Goal: Browse casually

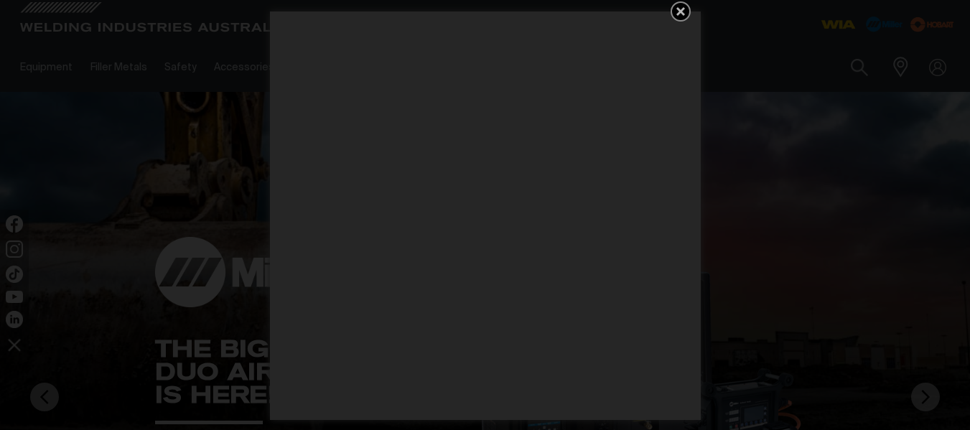
click at [679, 11] on icon "Get 5 WIA Welding Guides Free!" at bounding box center [680, 11] width 9 height 9
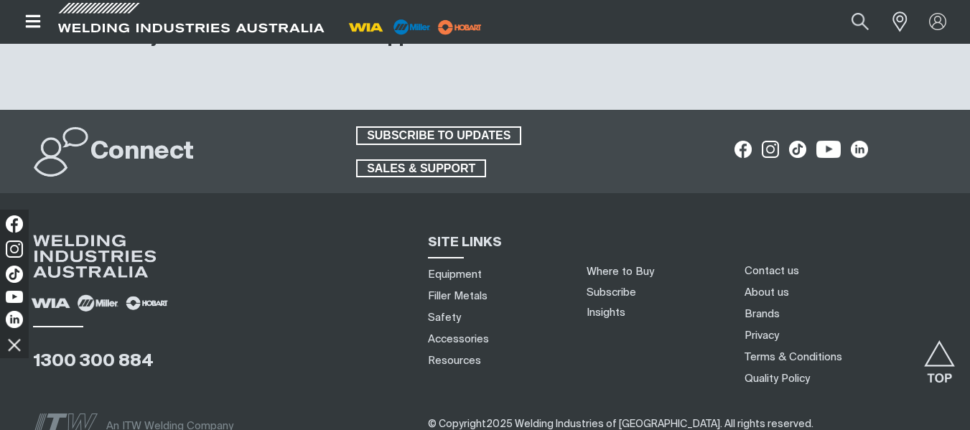
scroll to position [6486, 0]
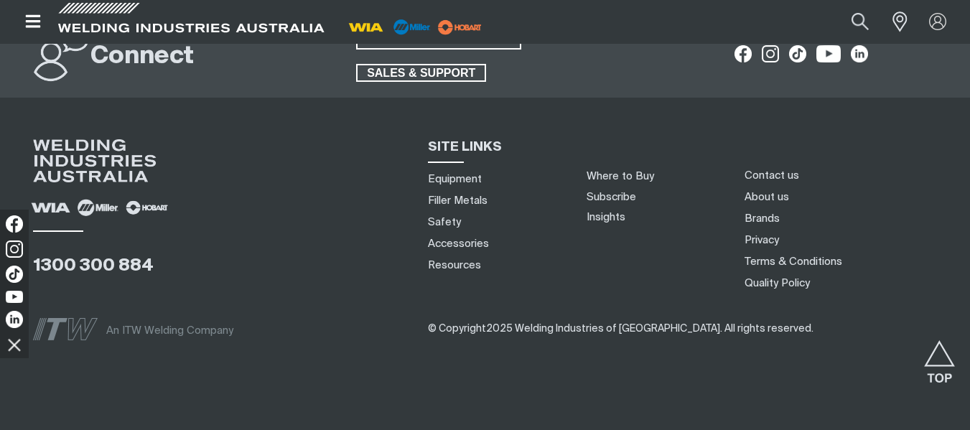
click at [31, 22] on icon "Open top menu" at bounding box center [32, 21] width 15 height 13
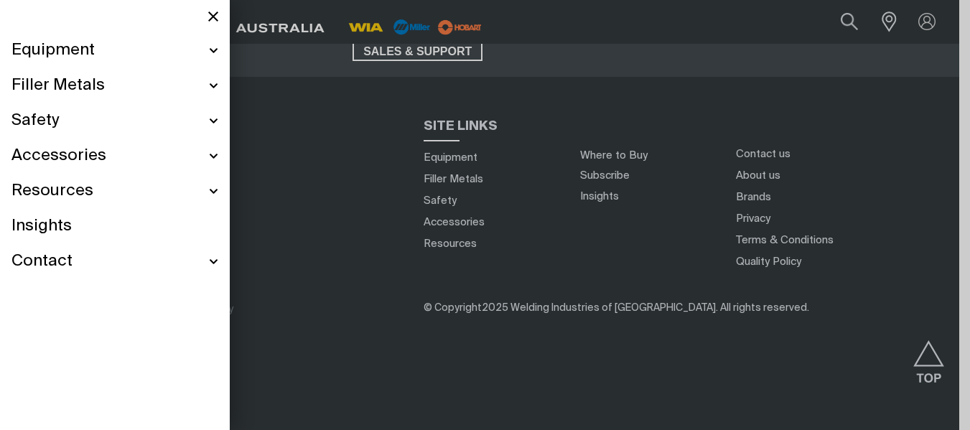
scroll to position [6485, 0]
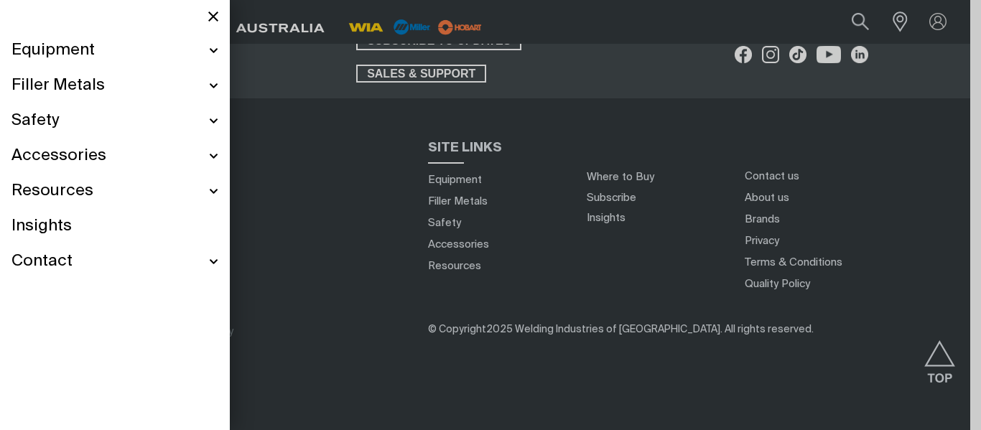
click at [213, 17] on icon "Close top menu" at bounding box center [213, 16] width 10 height 10
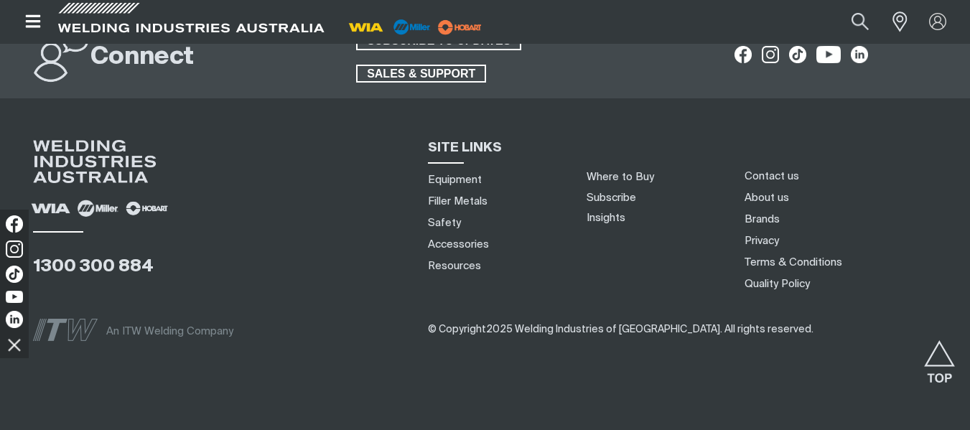
click at [31, 24] on icon "Open top menu" at bounding box center [33, 21] width 21 height 17
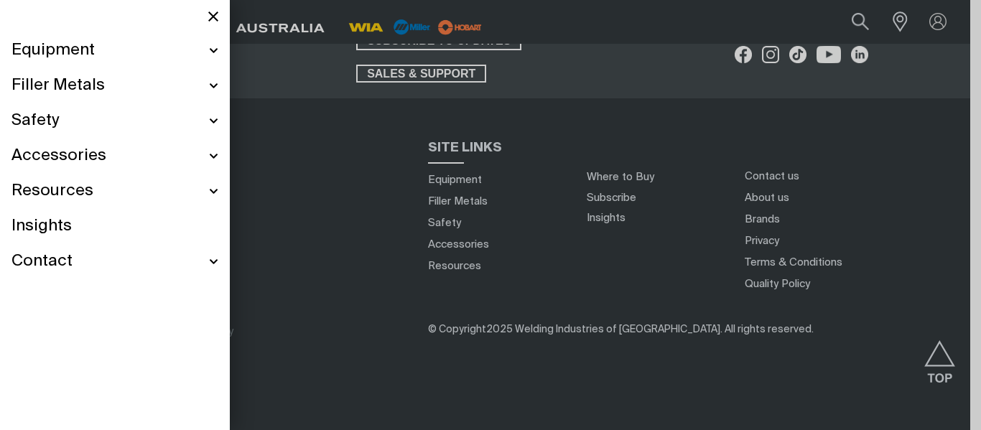
click at [222, 14] on button "Close top menu" at bounding box center [213, 16] width 33 height 33
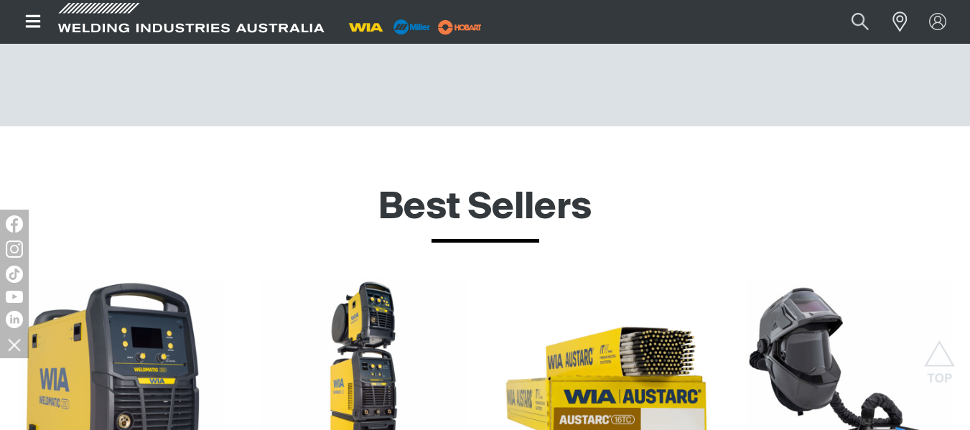
scroll to position [4679, 0]
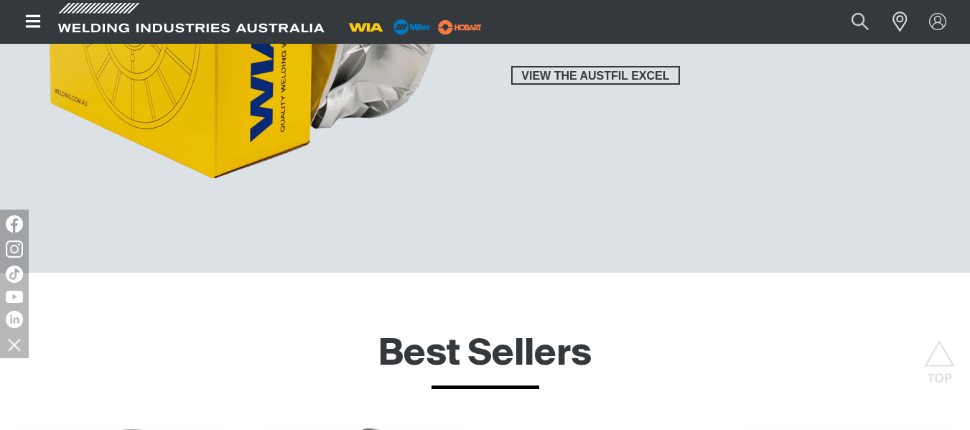
click at [493, 352] on span "Best Sellers" at bounding box center [484, 355] width 213 height 36
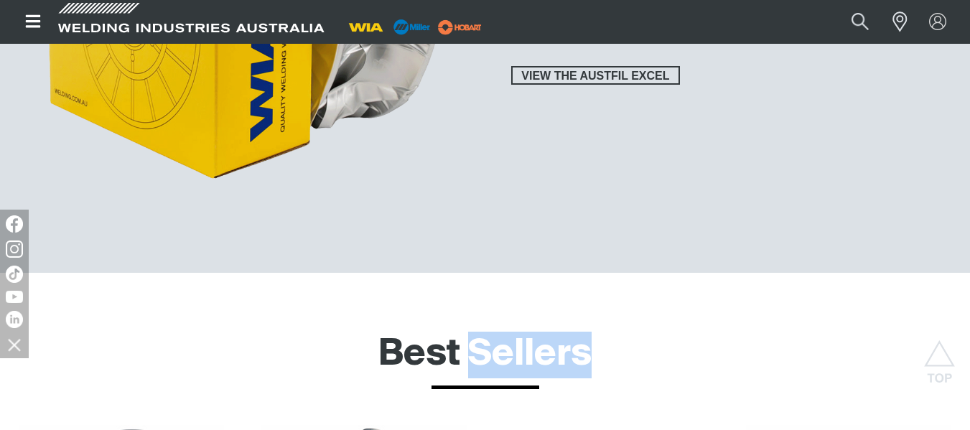
click at [493, 352] on span "Best Sellers" at bounding box center [484, 355] width 213 height 36
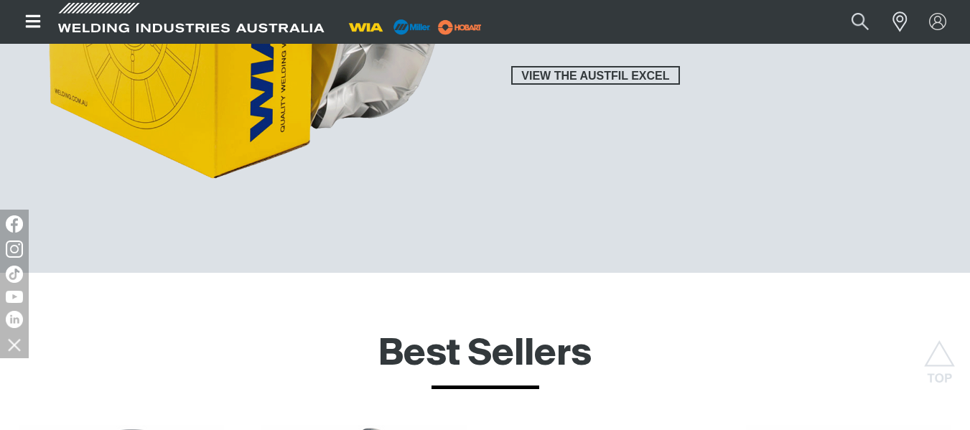
click at [493, 352] on span "Best Sellers" at bounding box center [484, 355] width 213 height 36
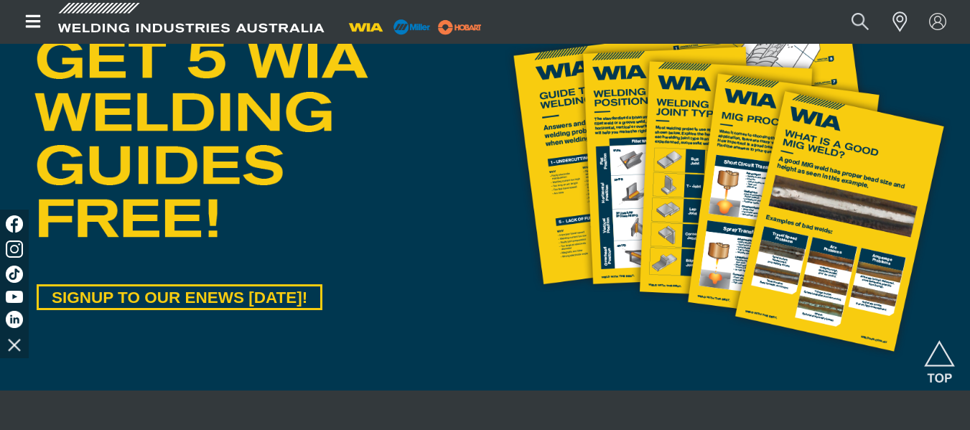
scroll to position [658, 0]
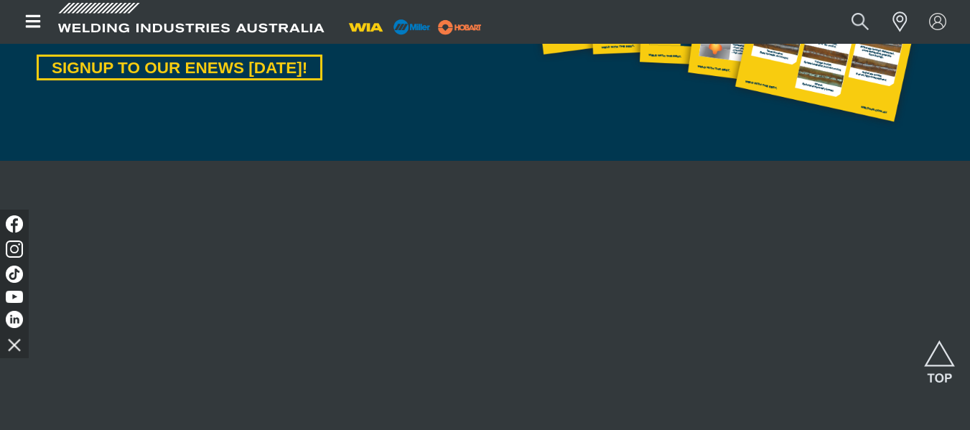
scroll to position [1149, 0]
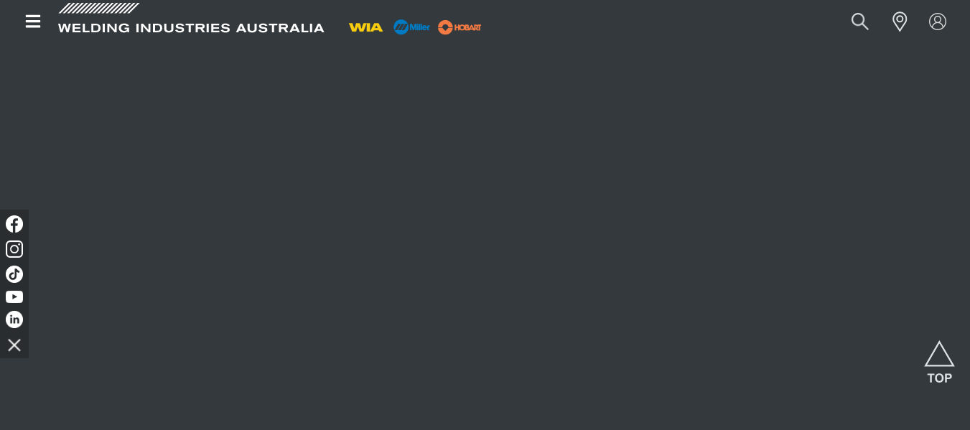
click at [47, 29] on button "Open top menu" at bounding box center [32, 21] width 43 height 43
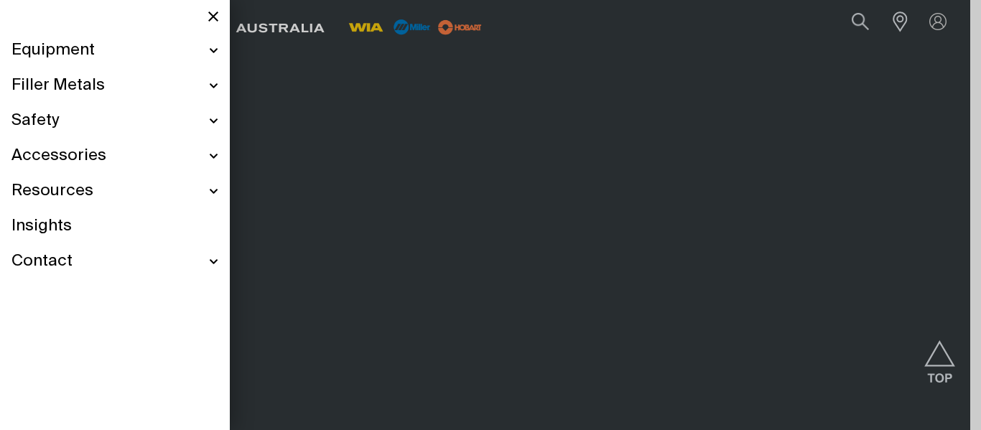
click at [330, 151] on div at bounding box center [490, 215] width 981 height 430
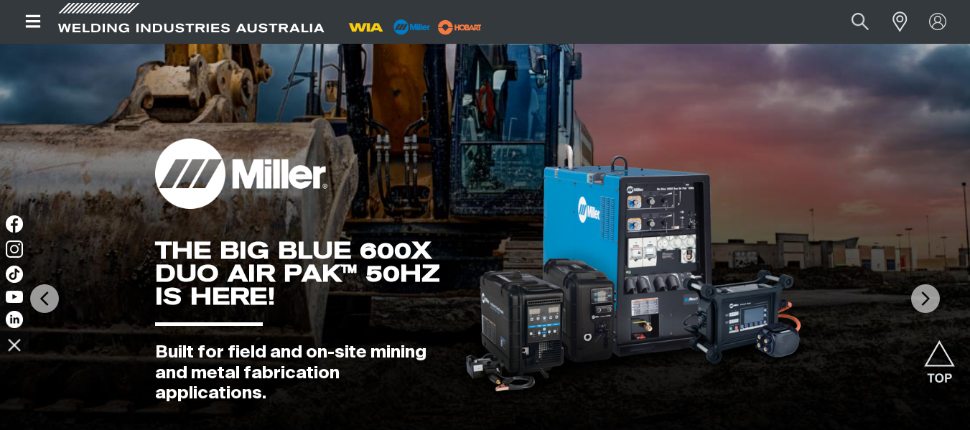
scroll to position [0, 0]
